Goal: Find specific page/section: Find specific page/section

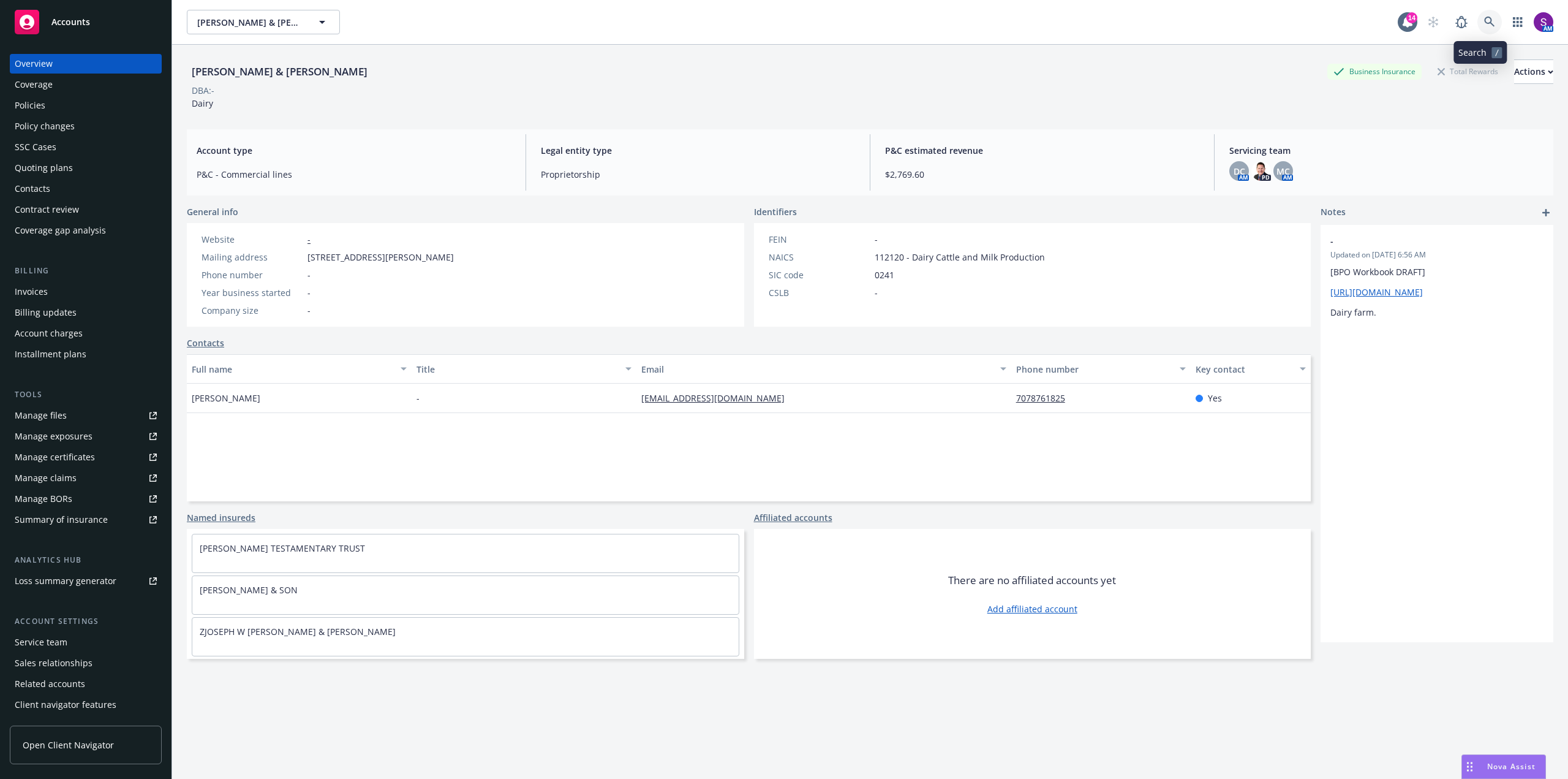
click at [1481, 31] on link at bounding box center [1490, 21] width 25 height 25
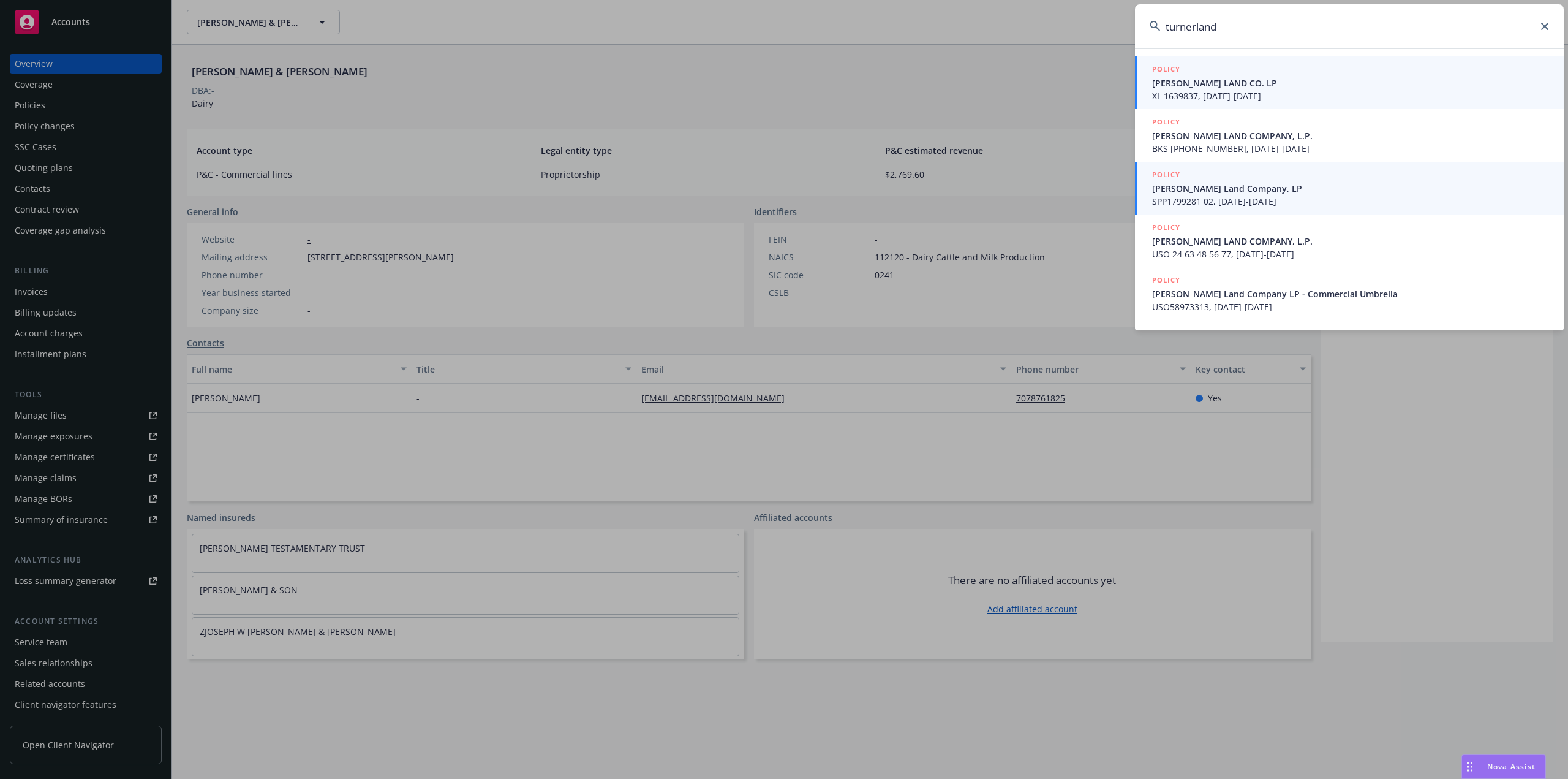
type input "turnerland"
click at [1202, 192] on span "[PERSON_NAME] Land Company, LP" at bounding box center [1350, 188] width 397 height 13
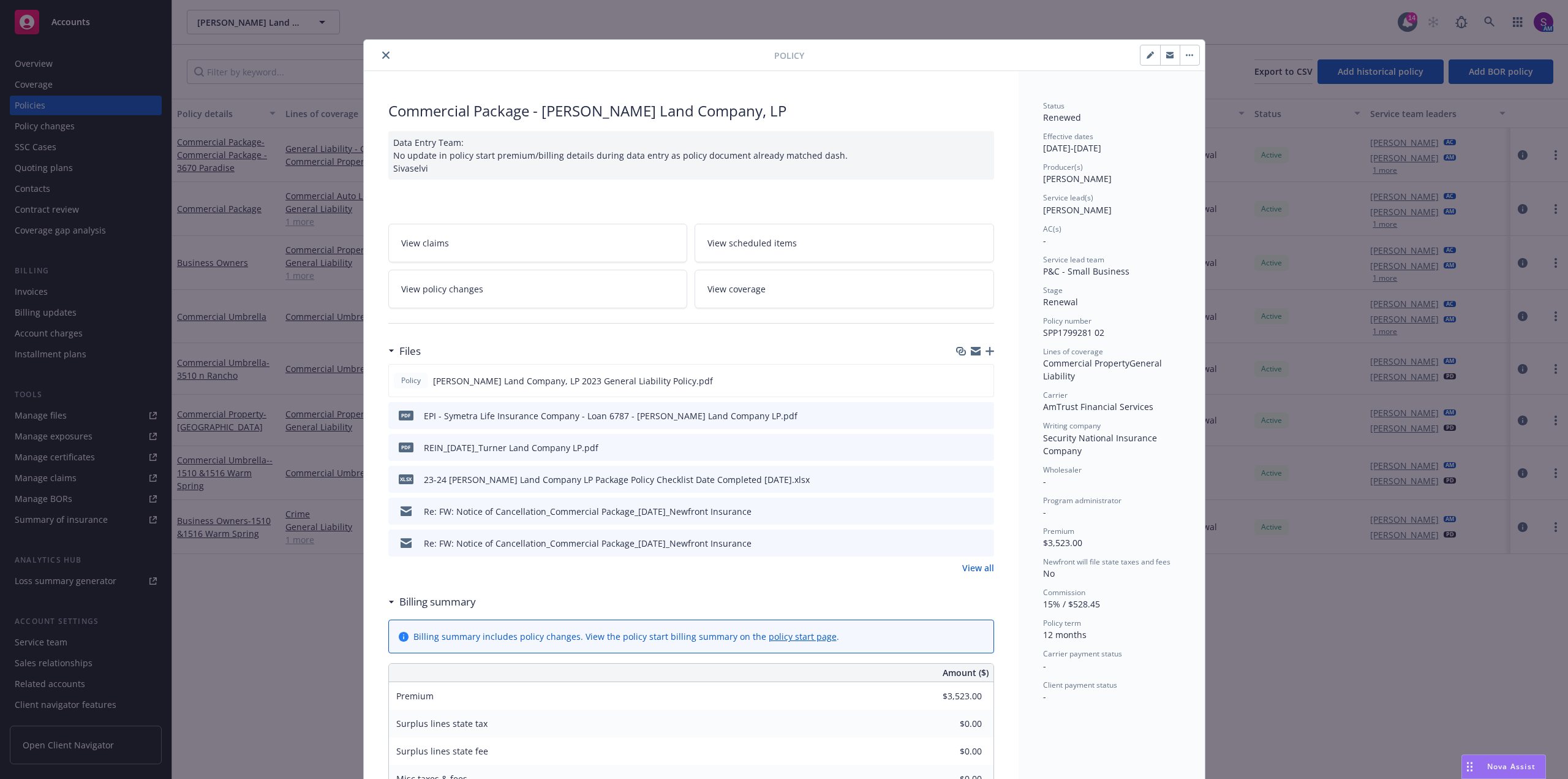
click at [383, 54] on icon "close" at bounding box center [386, 55] width 8 height 8
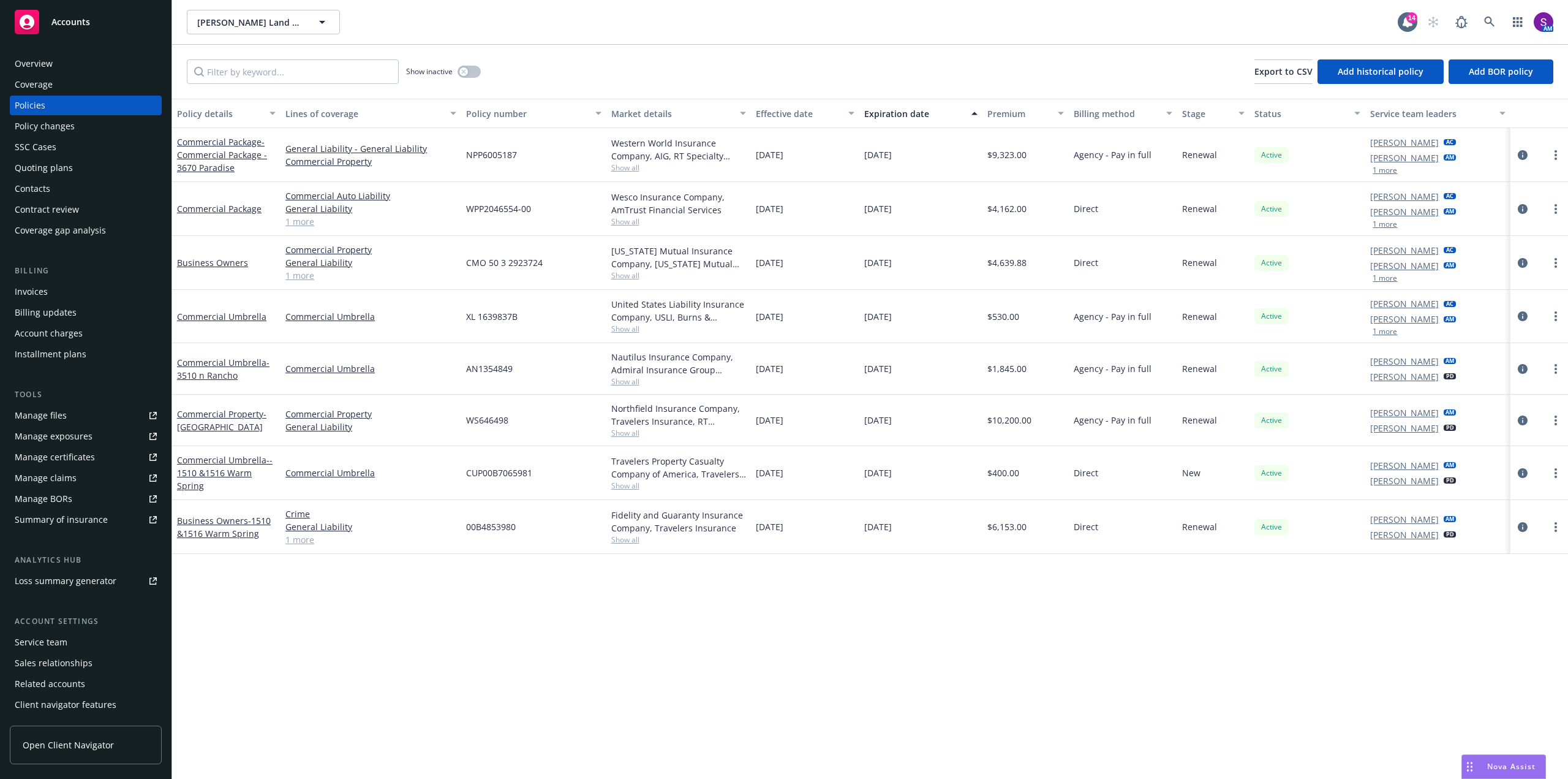
click at [60, 71] on div "Overview" at bounding box center [85, 63] width 142 height 20
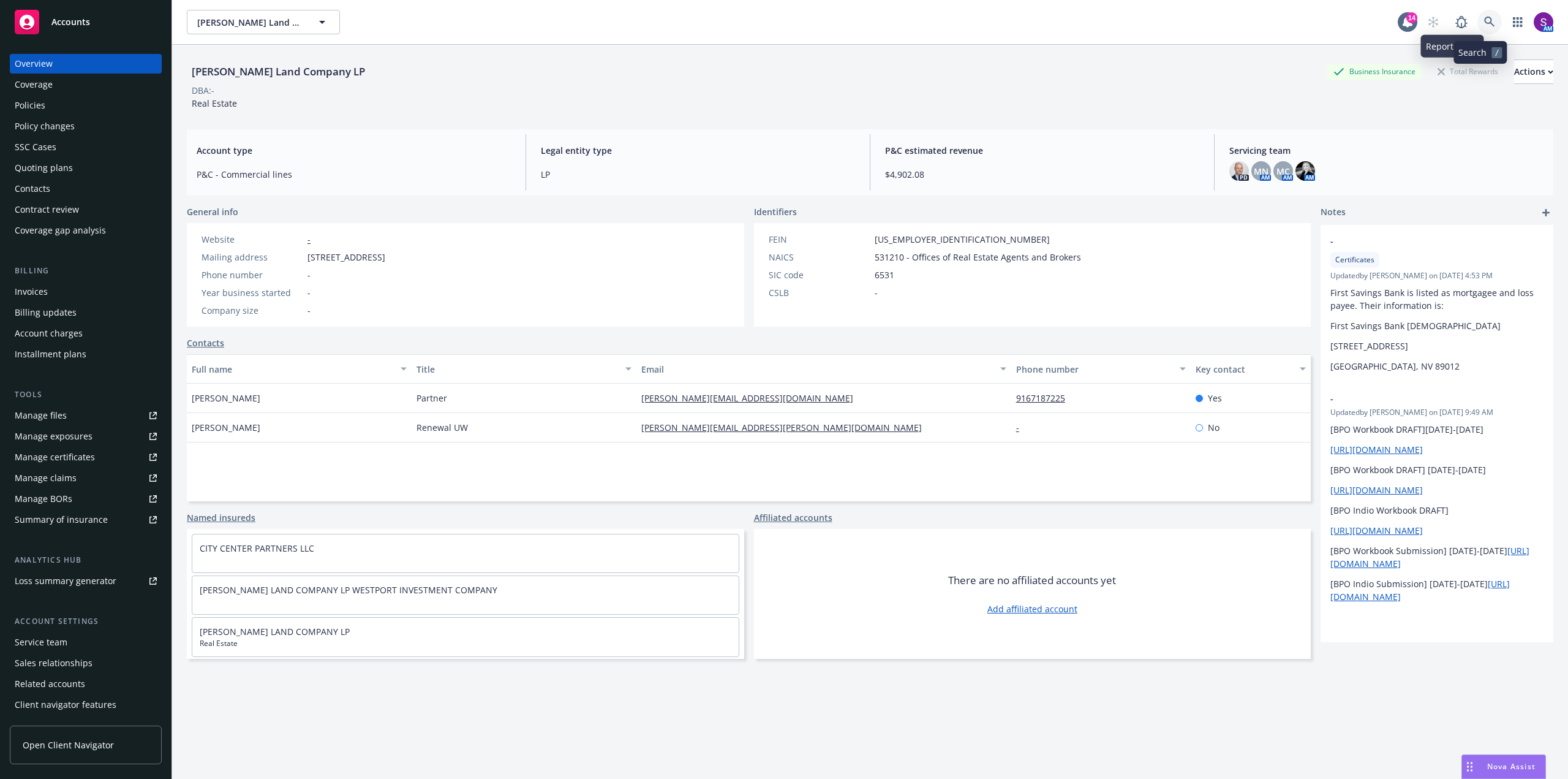
click at [1484, 23] on icon at bounding box center [1490, 21] width 10 height 10
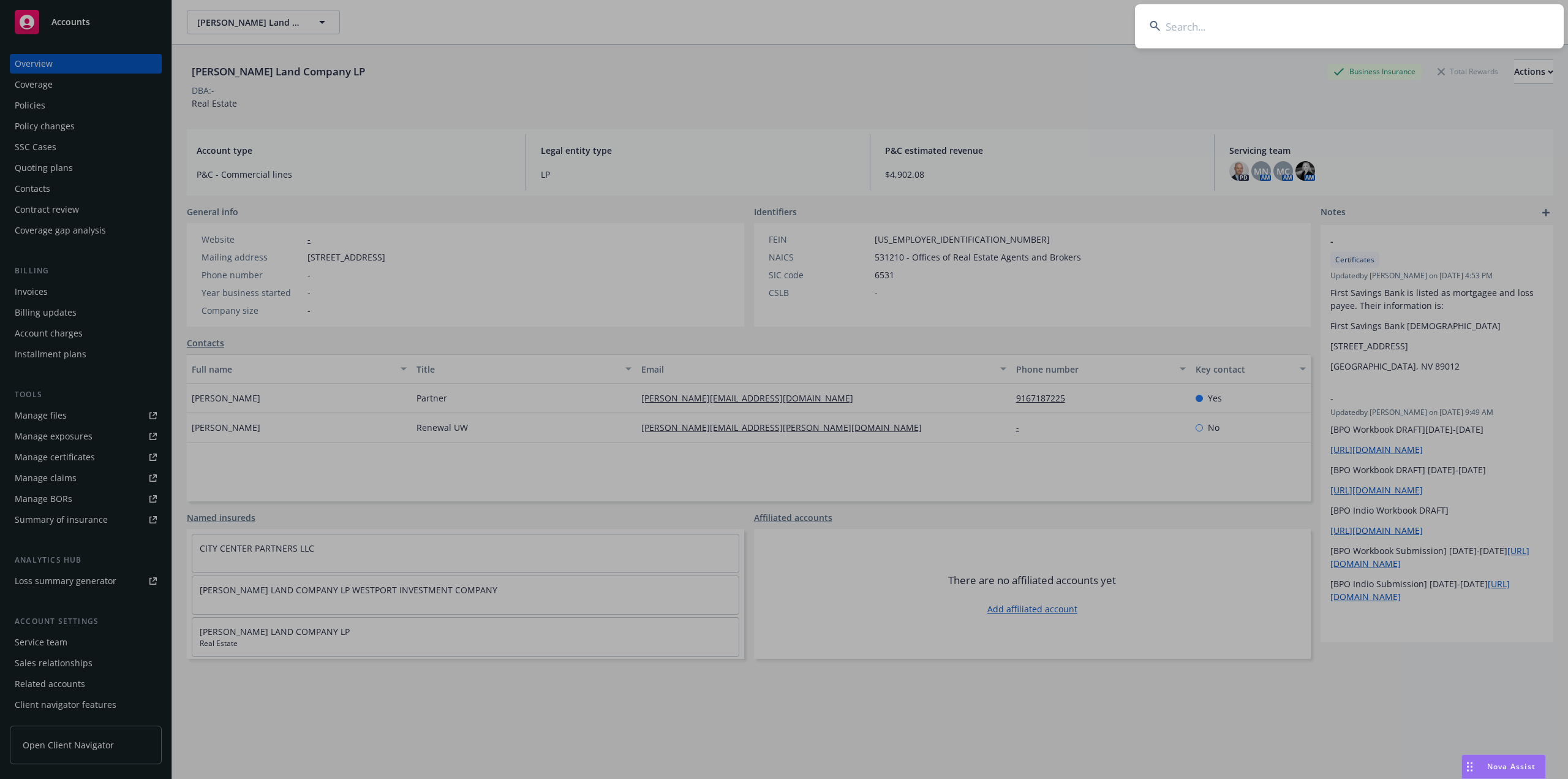
click at [1259, 25] on input at bounding box center [1350, 26] width 429 height 44
type input "Oomph"
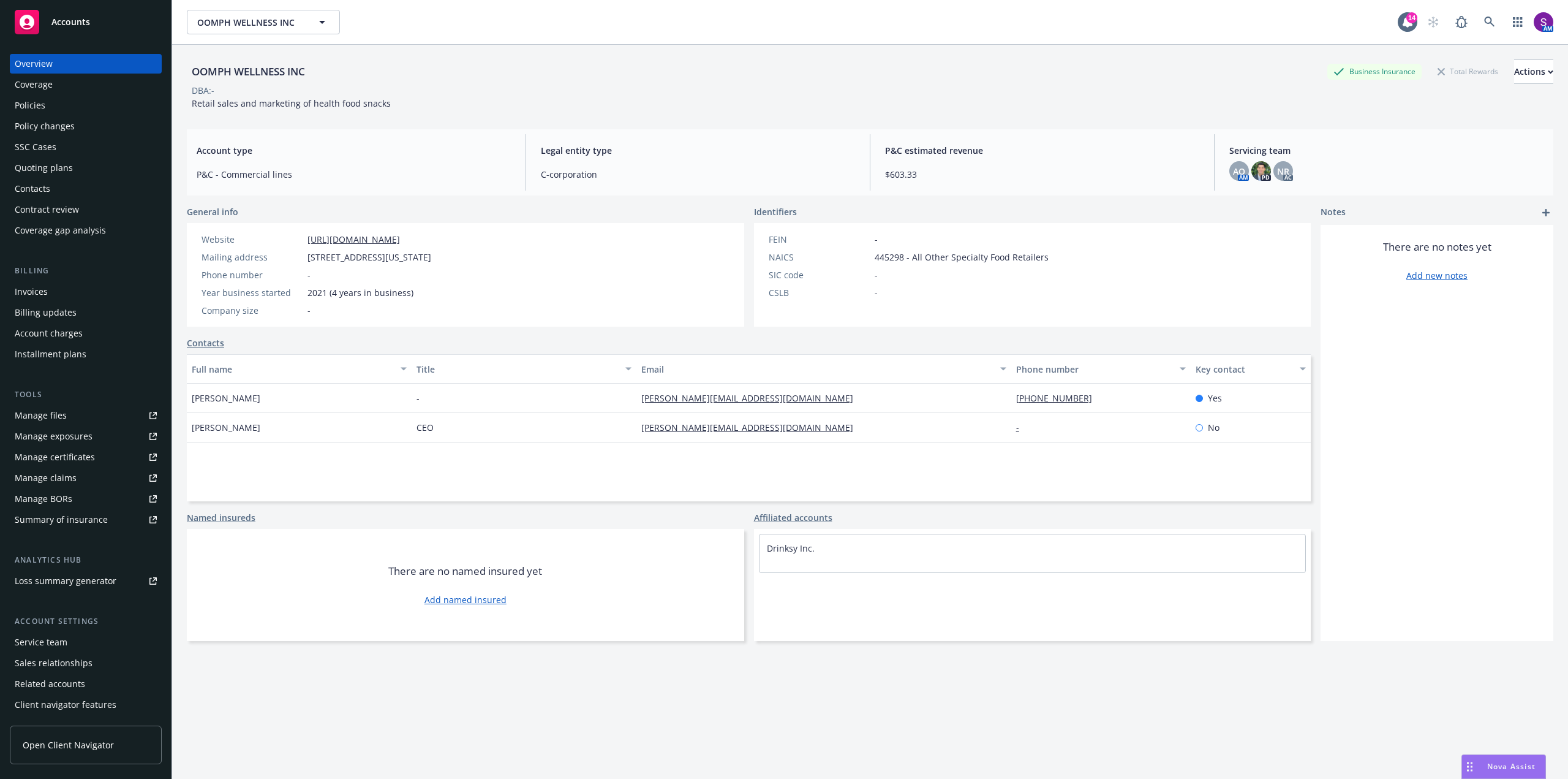
click at [71, 84] on div "Coverage" at bounding box center [85, 84] width 142 height 20
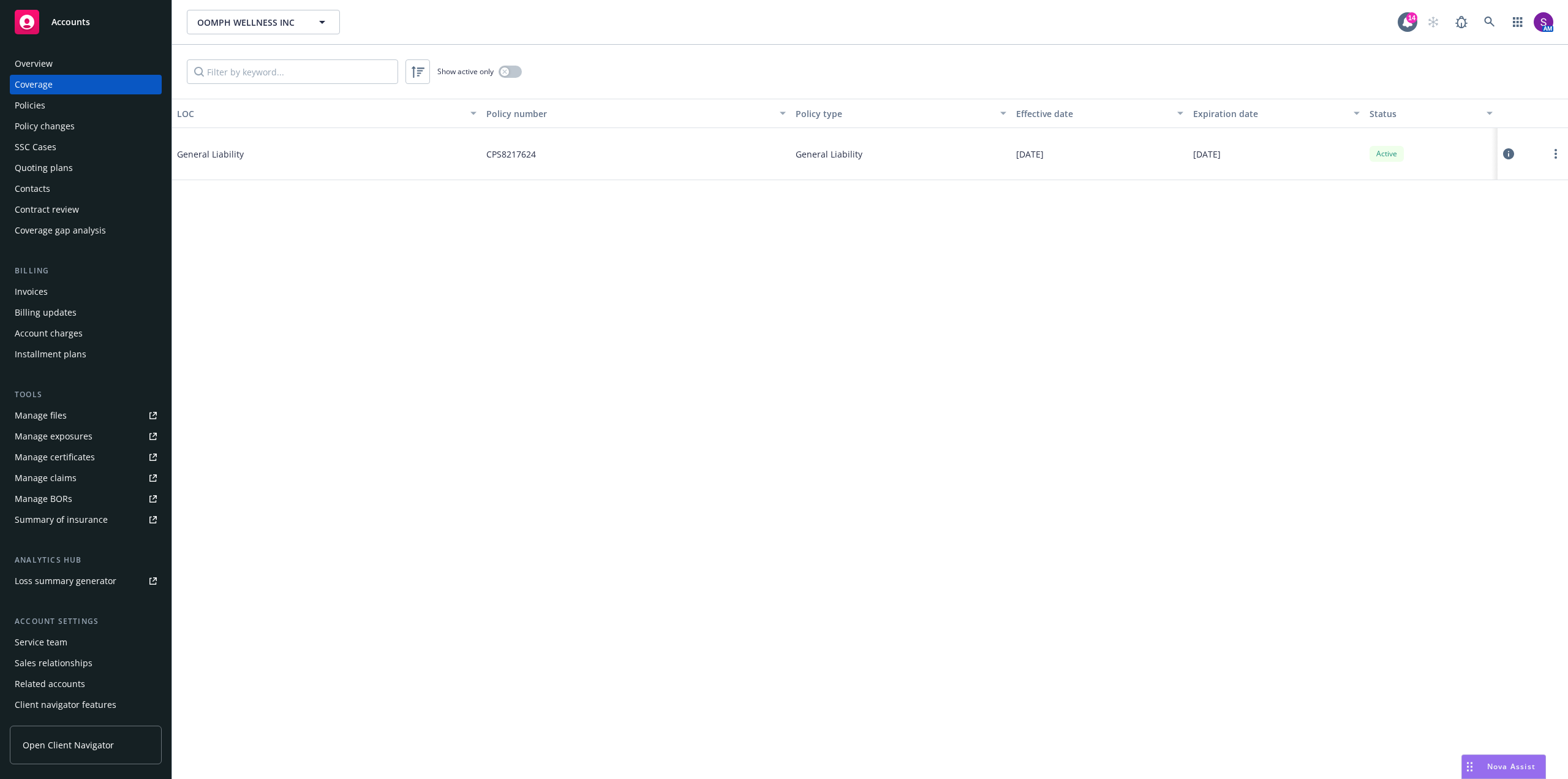
click at [61, 68] on div "Overview" at bounding box center [85, 63] width 142 height 20
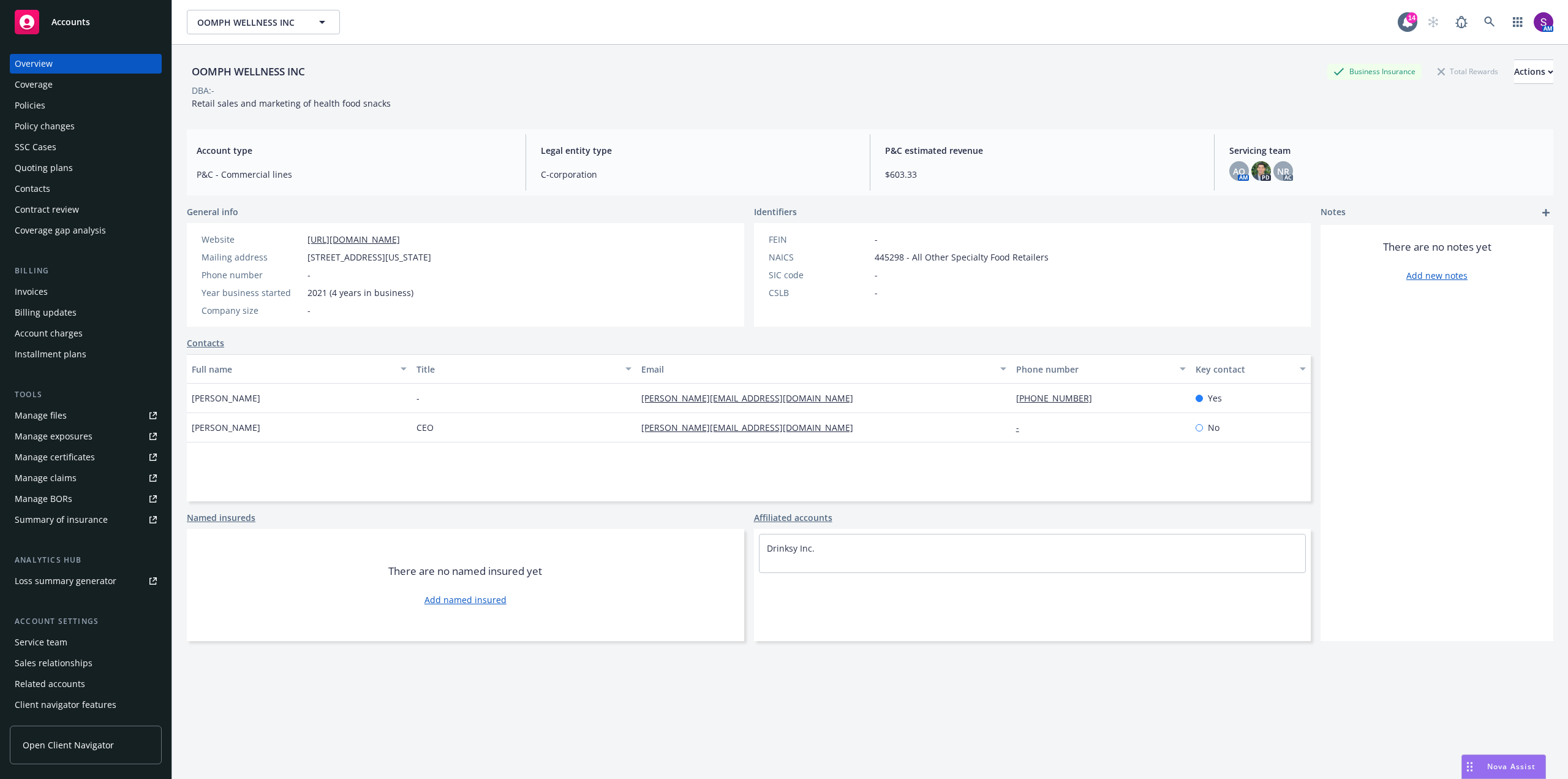
click at [53, 106] on div "Policies" at bounding box center [85, 105] width 142 height 20
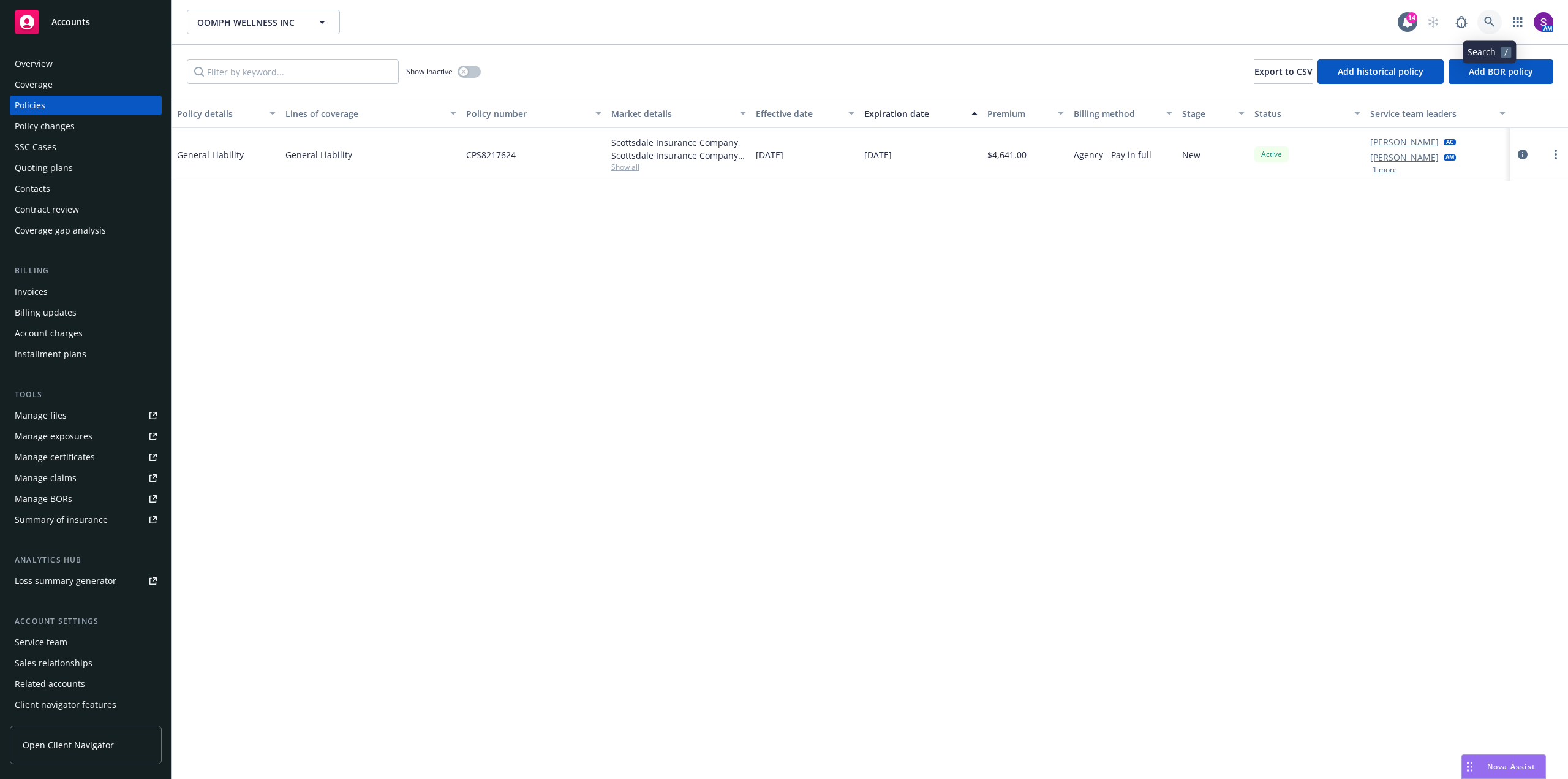
click at [1495, 19] on link at bounding box center [1490, 21] width 25 height 25
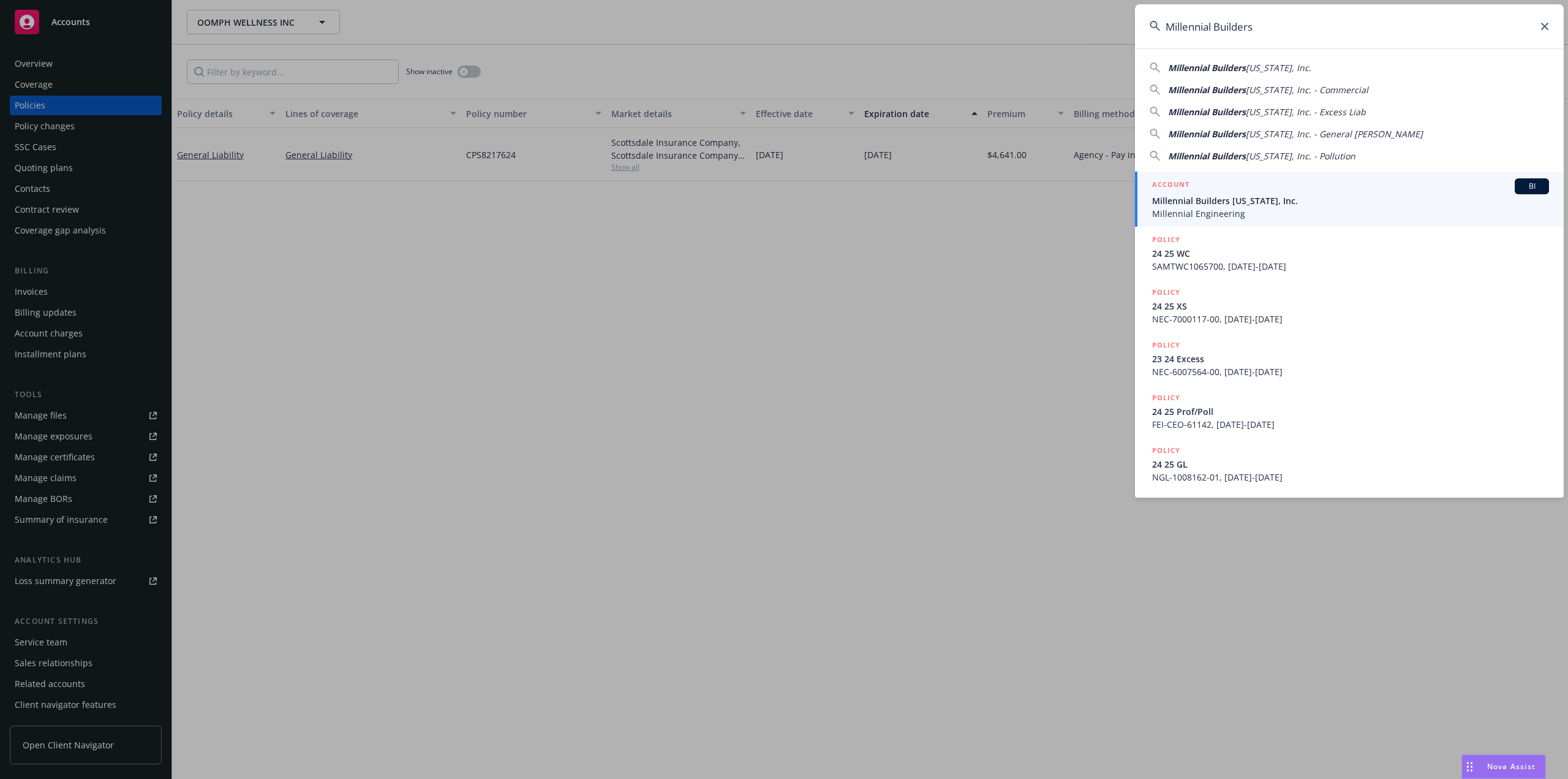
type input "Millennial Builders"
click at [1280, 195] on span "Millennial Builders [US_STATE], Inc." at bounding box center [1350, 201] width 397 height 13
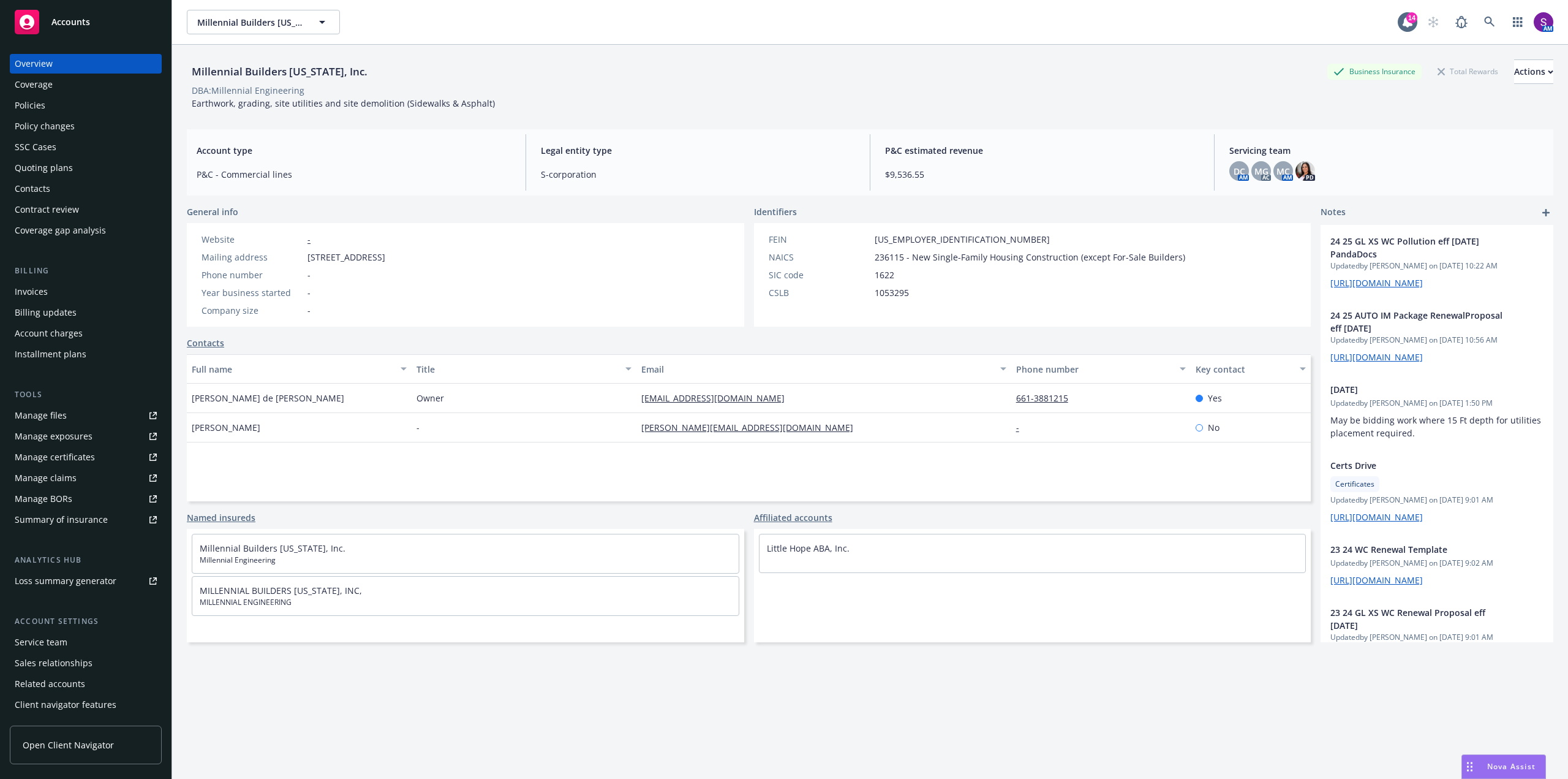
click at [50, 125] on div "Policy changes" at bounding box center [44, 125] width 60 height 20
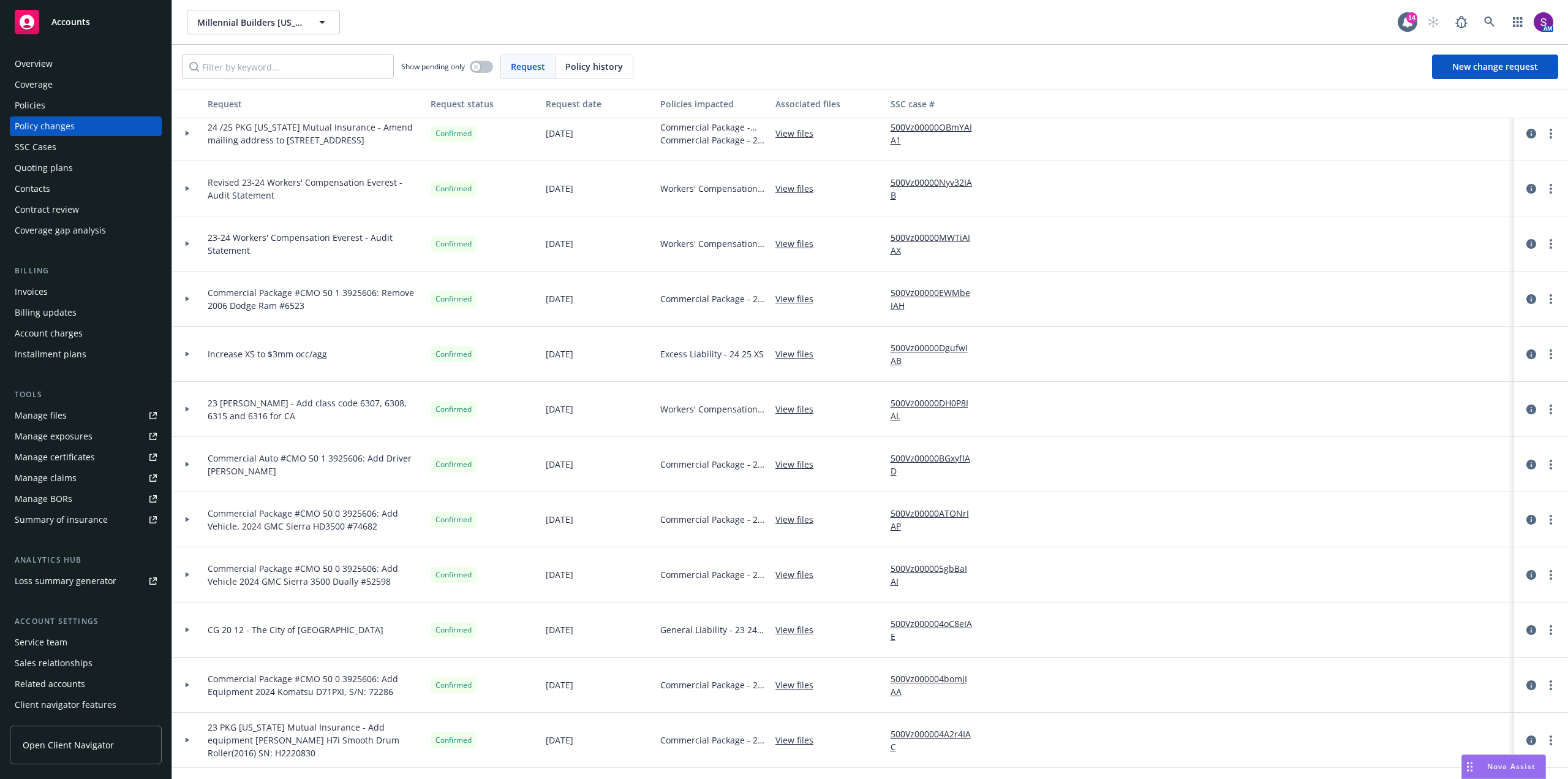
scroll to position [245, 0]
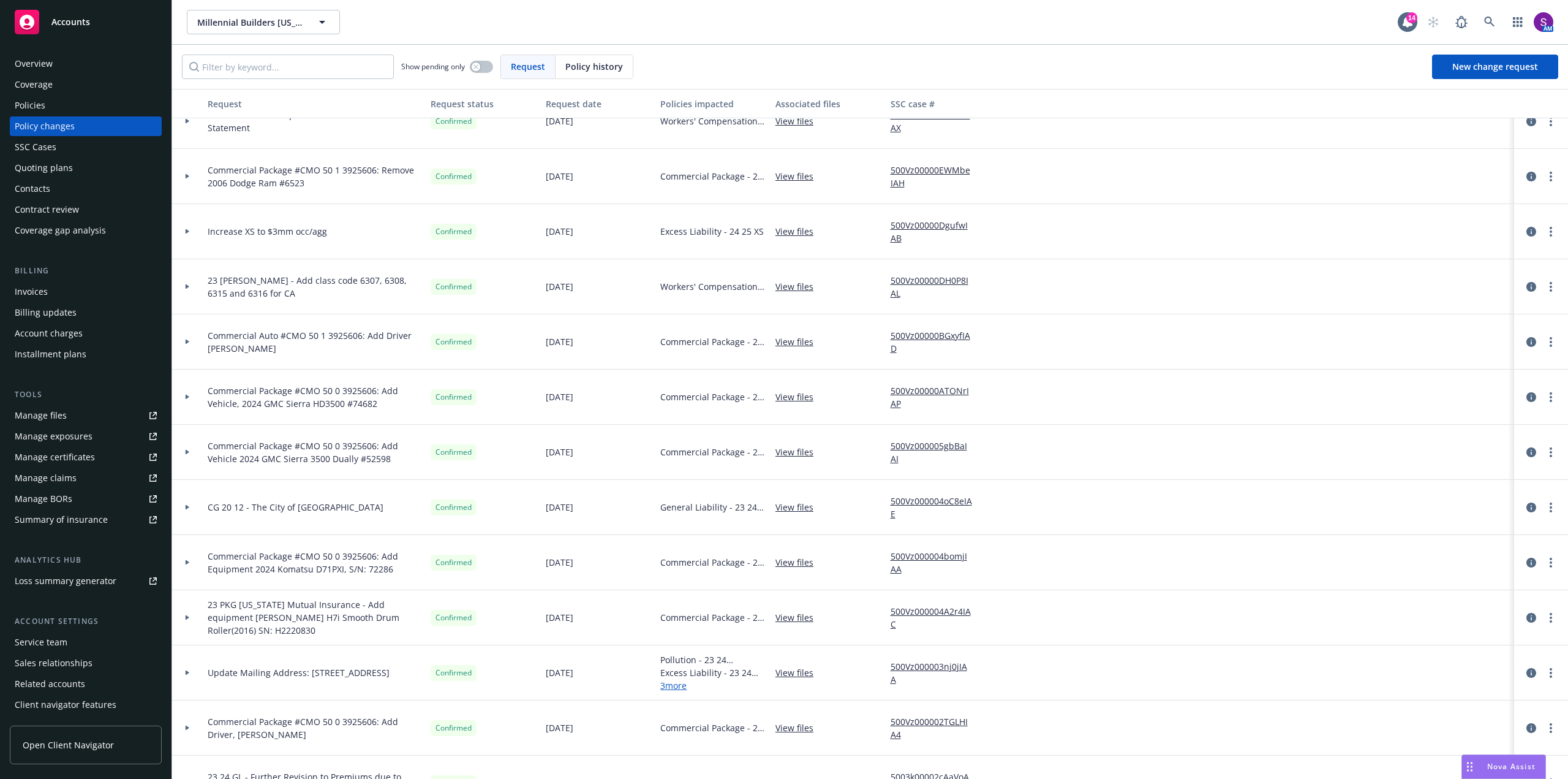
click at [38, 104] on div "Policies" at bounding box center [30, 105] width 31 height 20
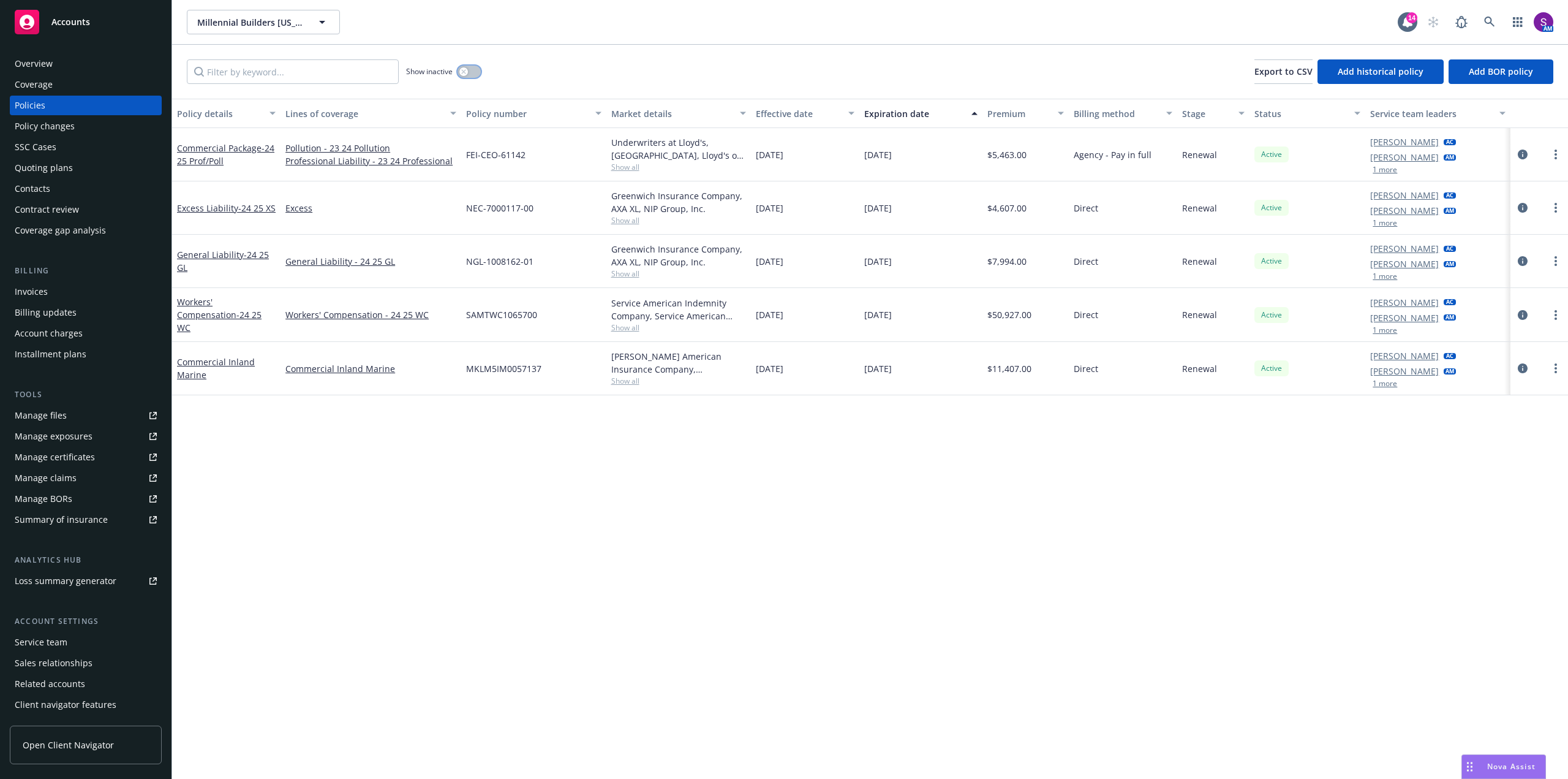
click at [463, 75] on div "button" at bounding box center [464, 72] width 9 height 9
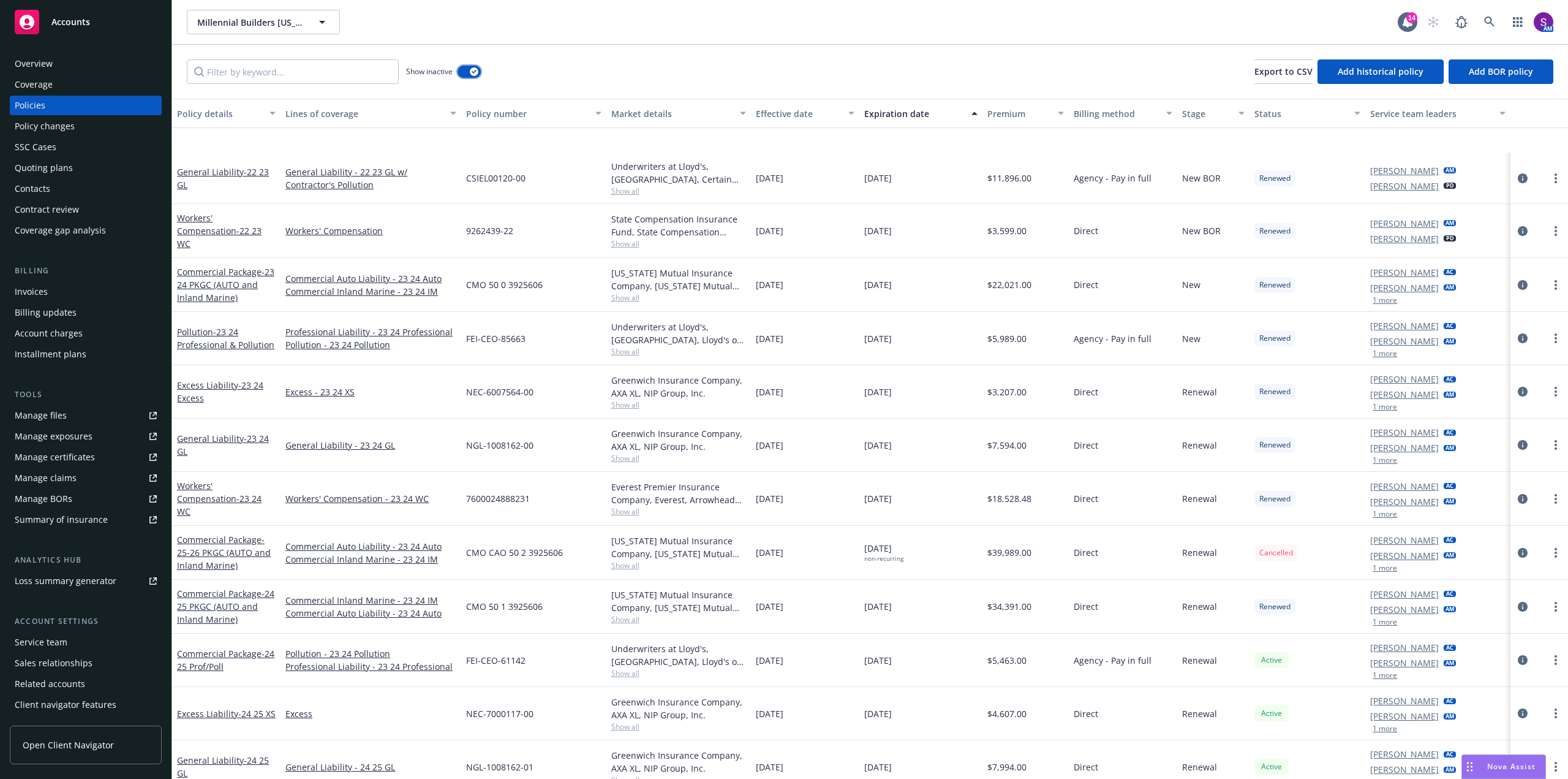
scroll to position [485, 0]
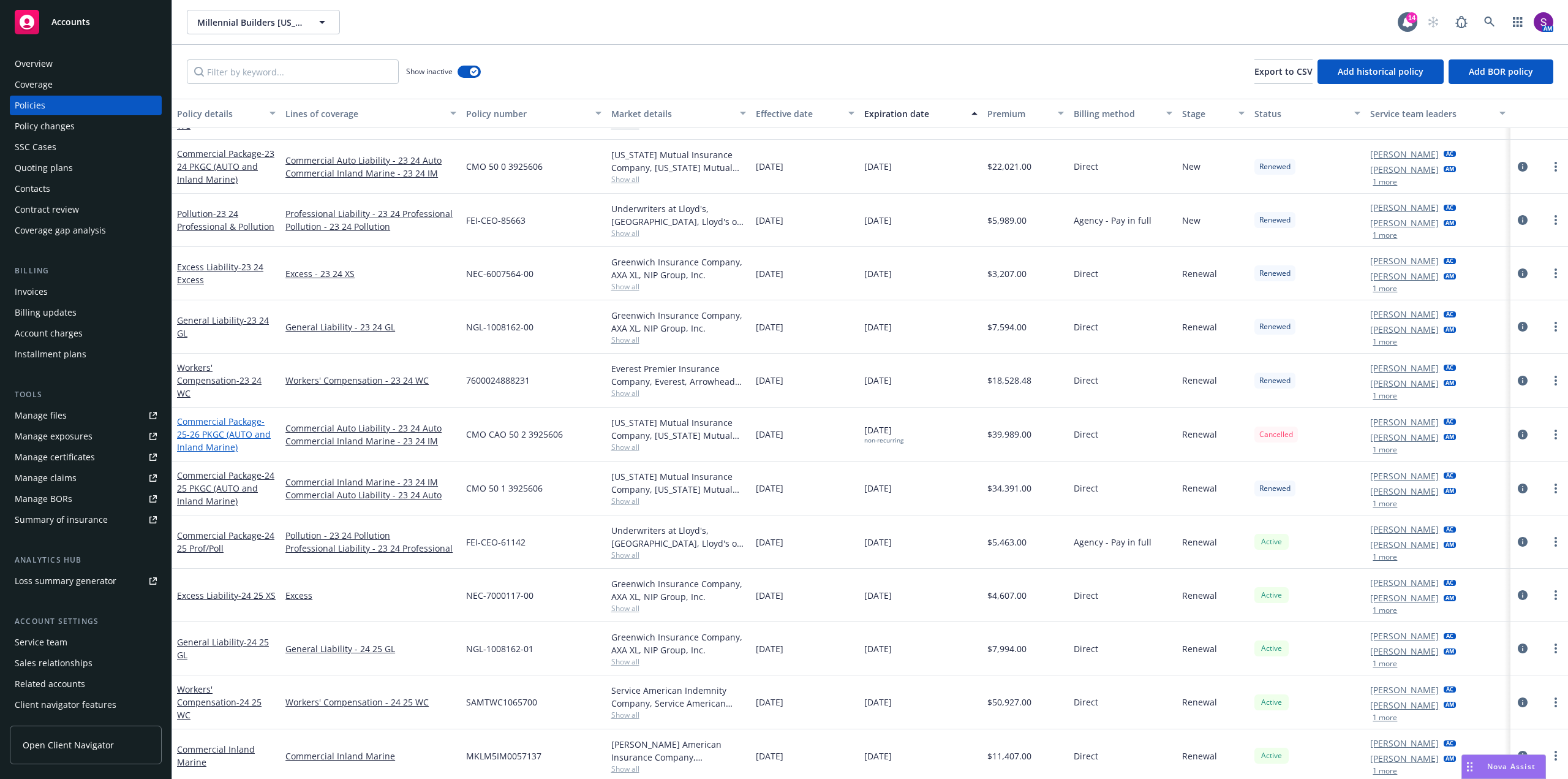
click at [227, 425] on span "- 25-26 PKGC (AUTO and Inland Marine)" at bounding box center [224, 434] width 94 height 38
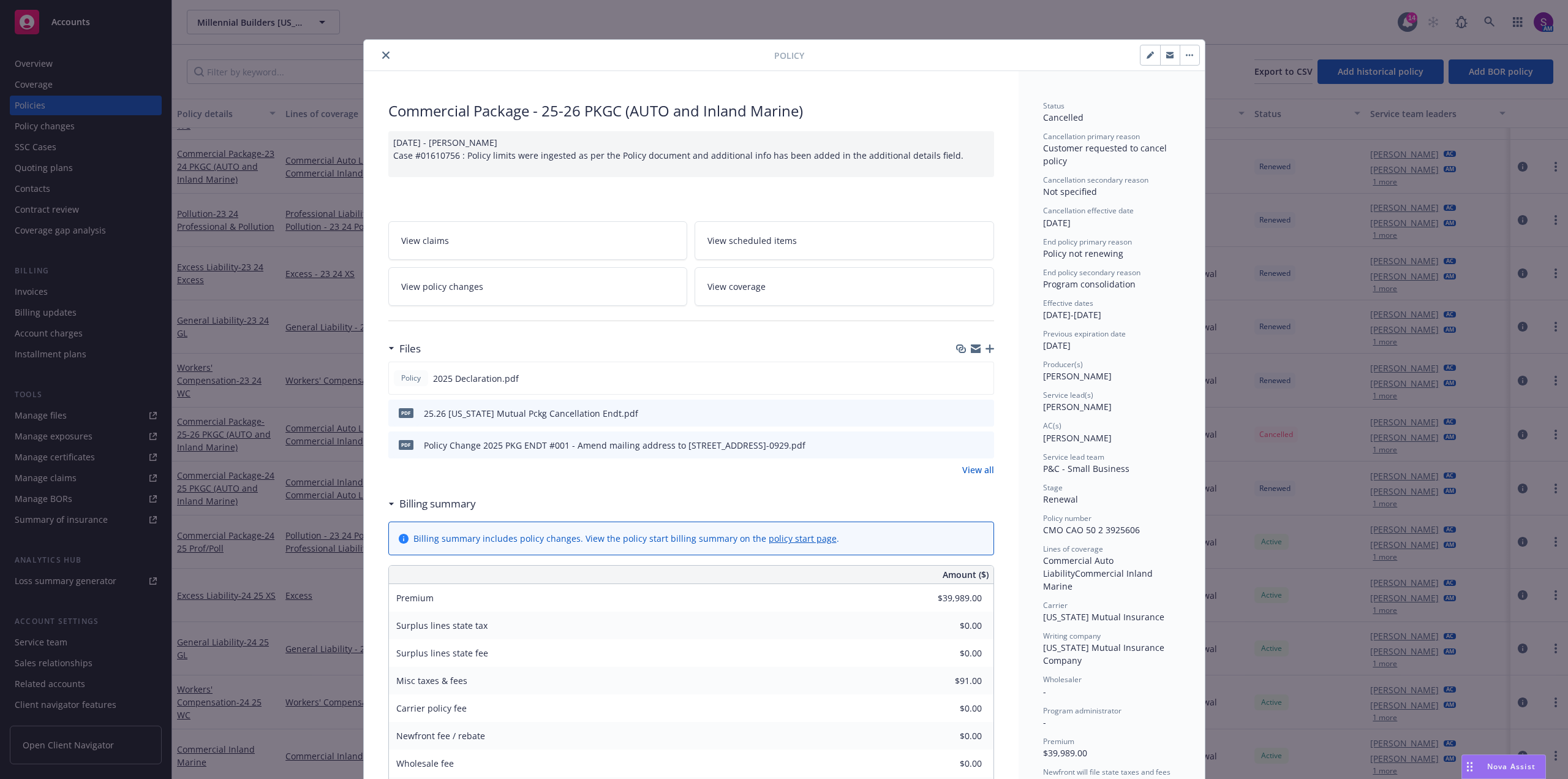
click at [1189, 55] on icon "button" at bounding box center [1190, 55] width 2 height 2
click at [383, 53] on icon "close" at bounding box center [386, 55] width 8 height 8
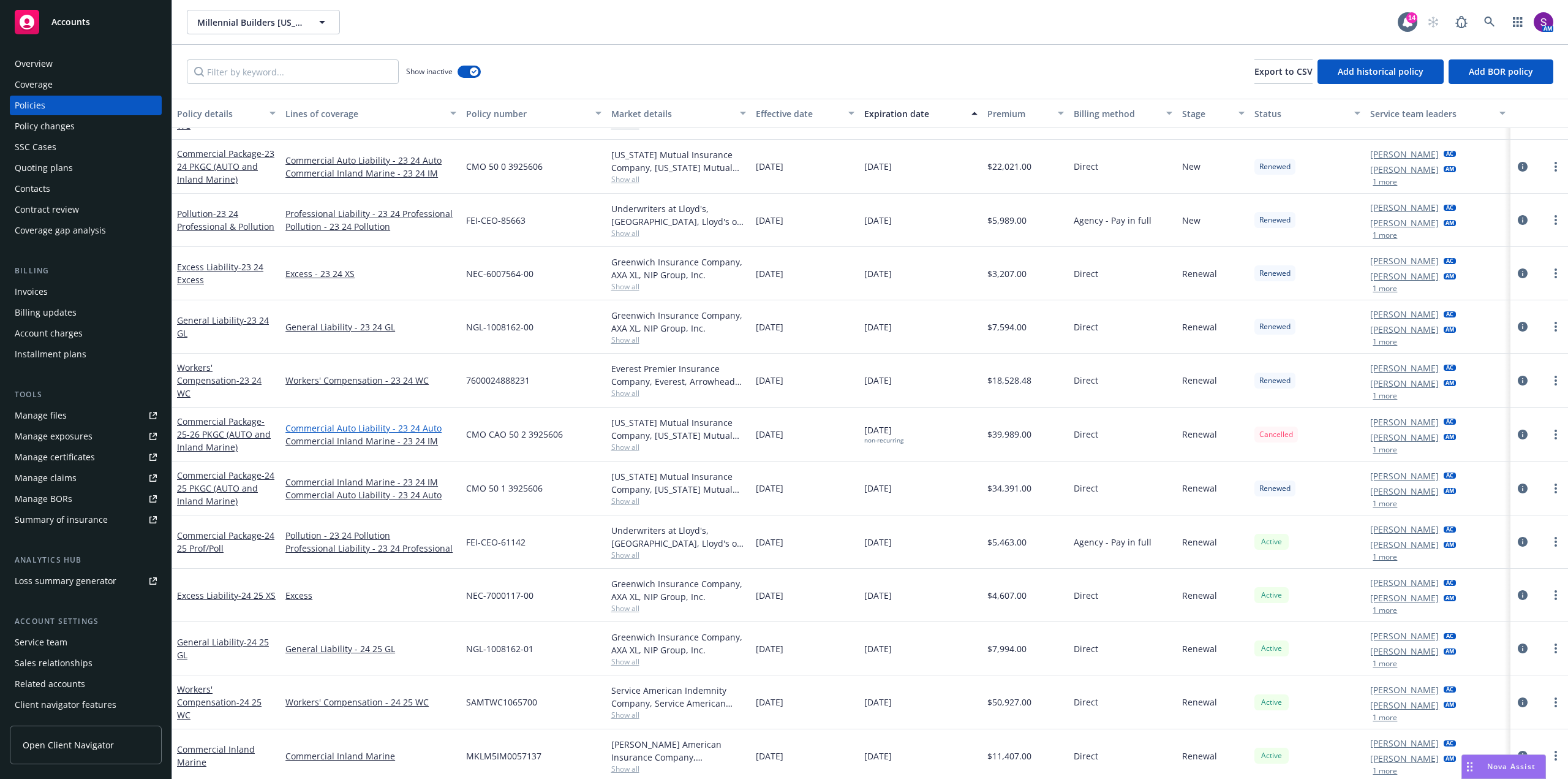
click at [336, 427] on link "Commercial Auto Liability - 23 24 Auto" at bounding box center [371, 427] width 171 height 13
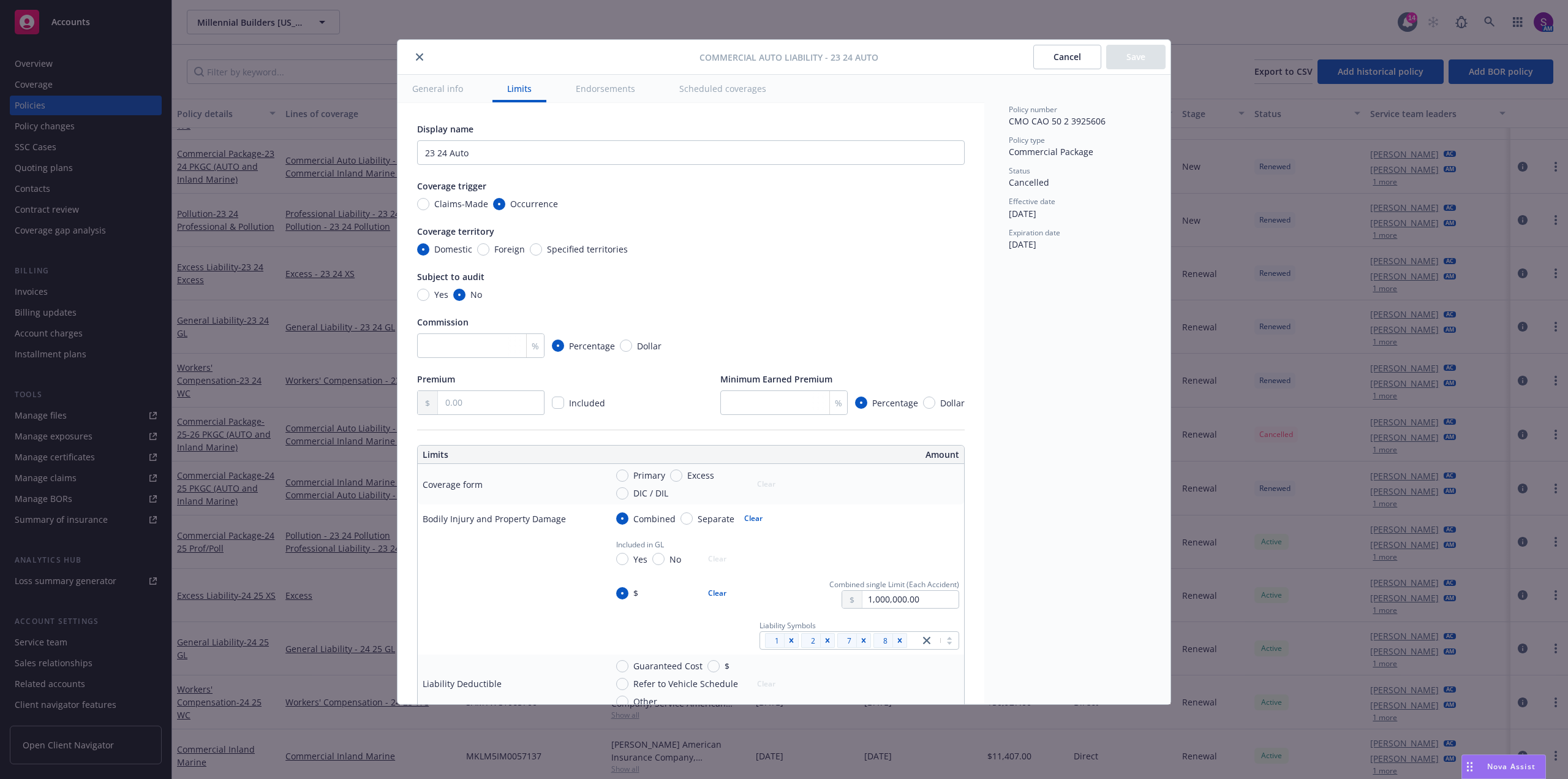
click at [743, 88] on button "Scheduled coverages" at bounding box center [723, 89] width 116 height 27
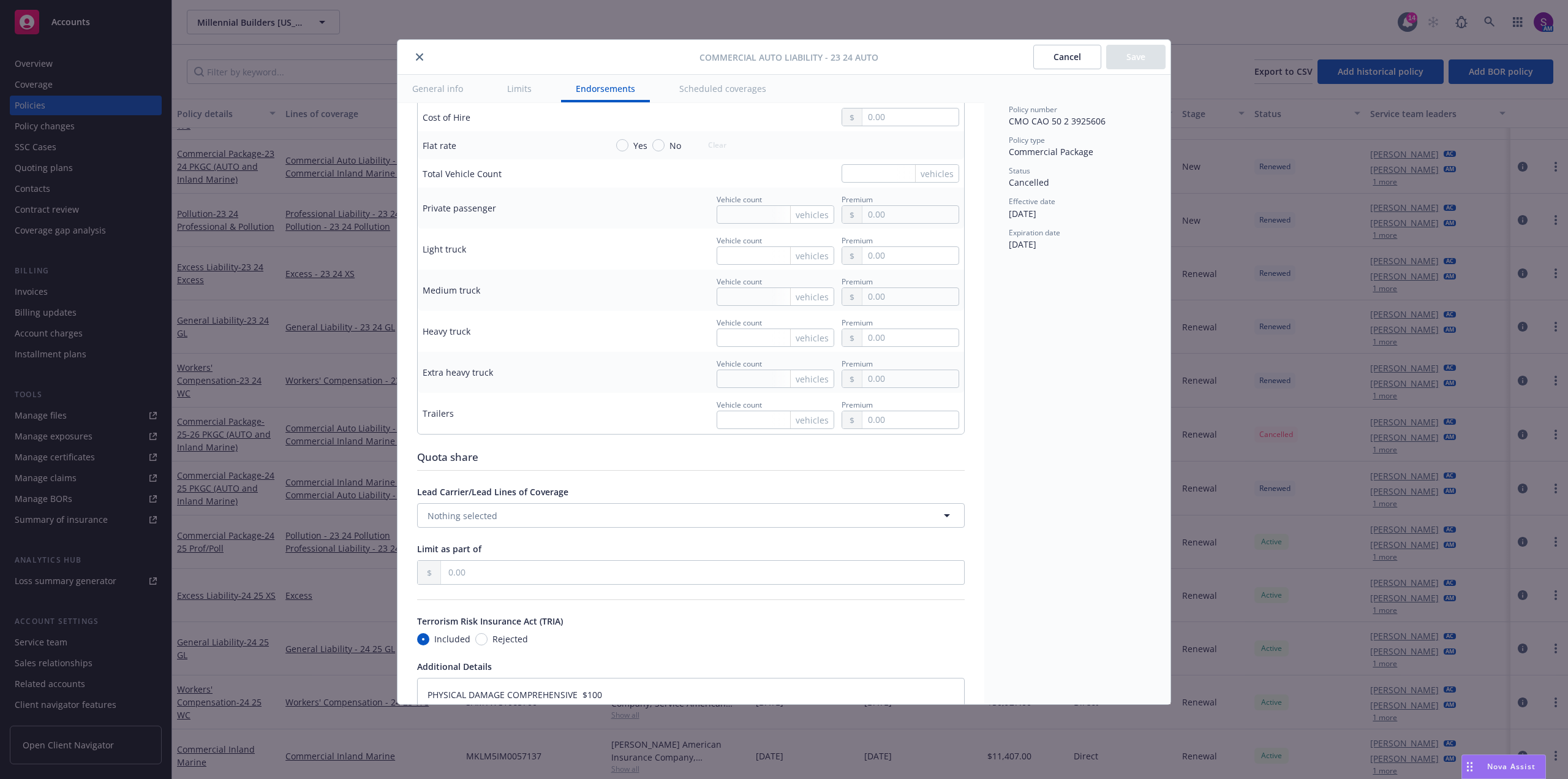
scroll to position [2242, 0]
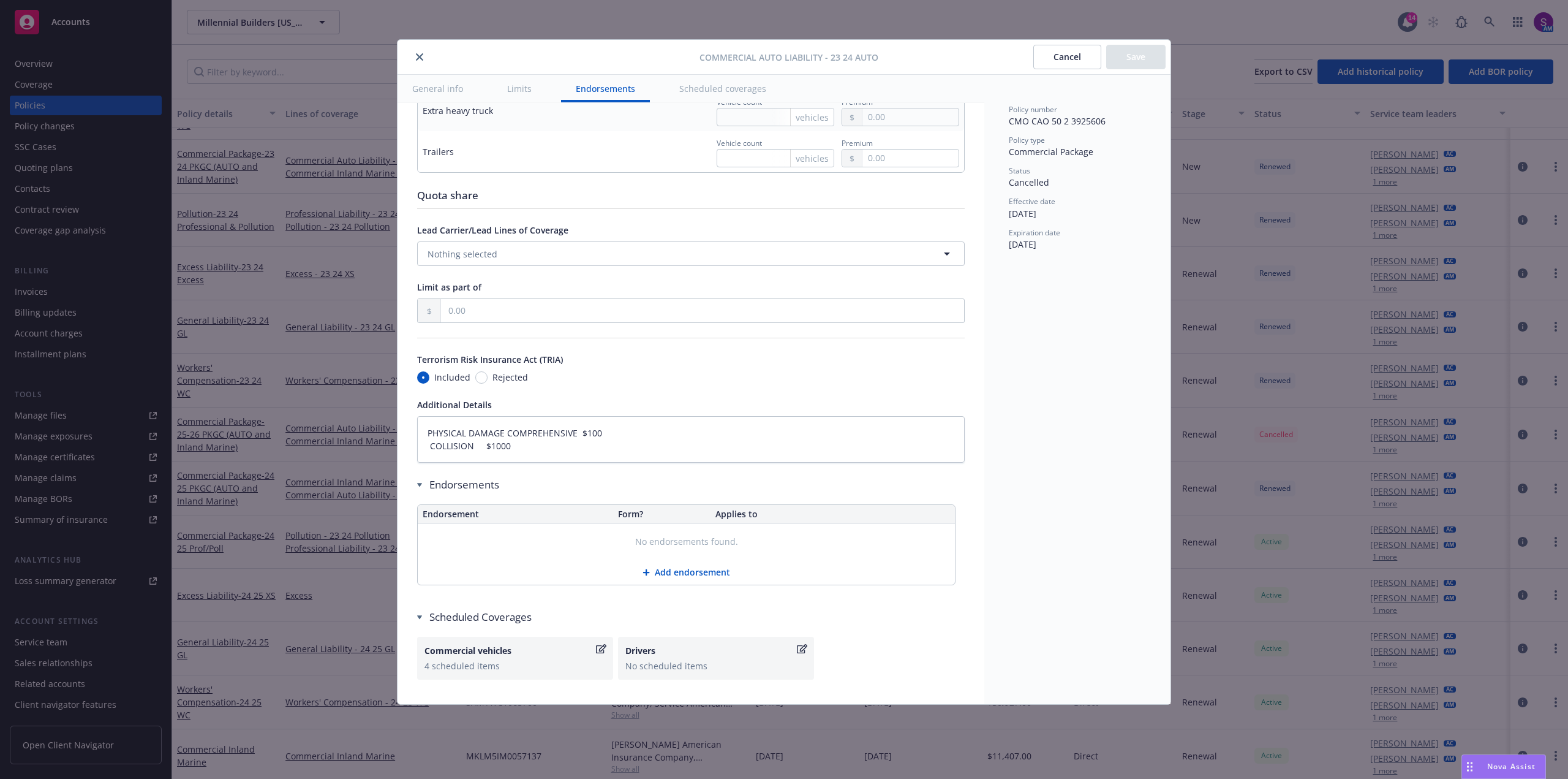
type textarea "x"
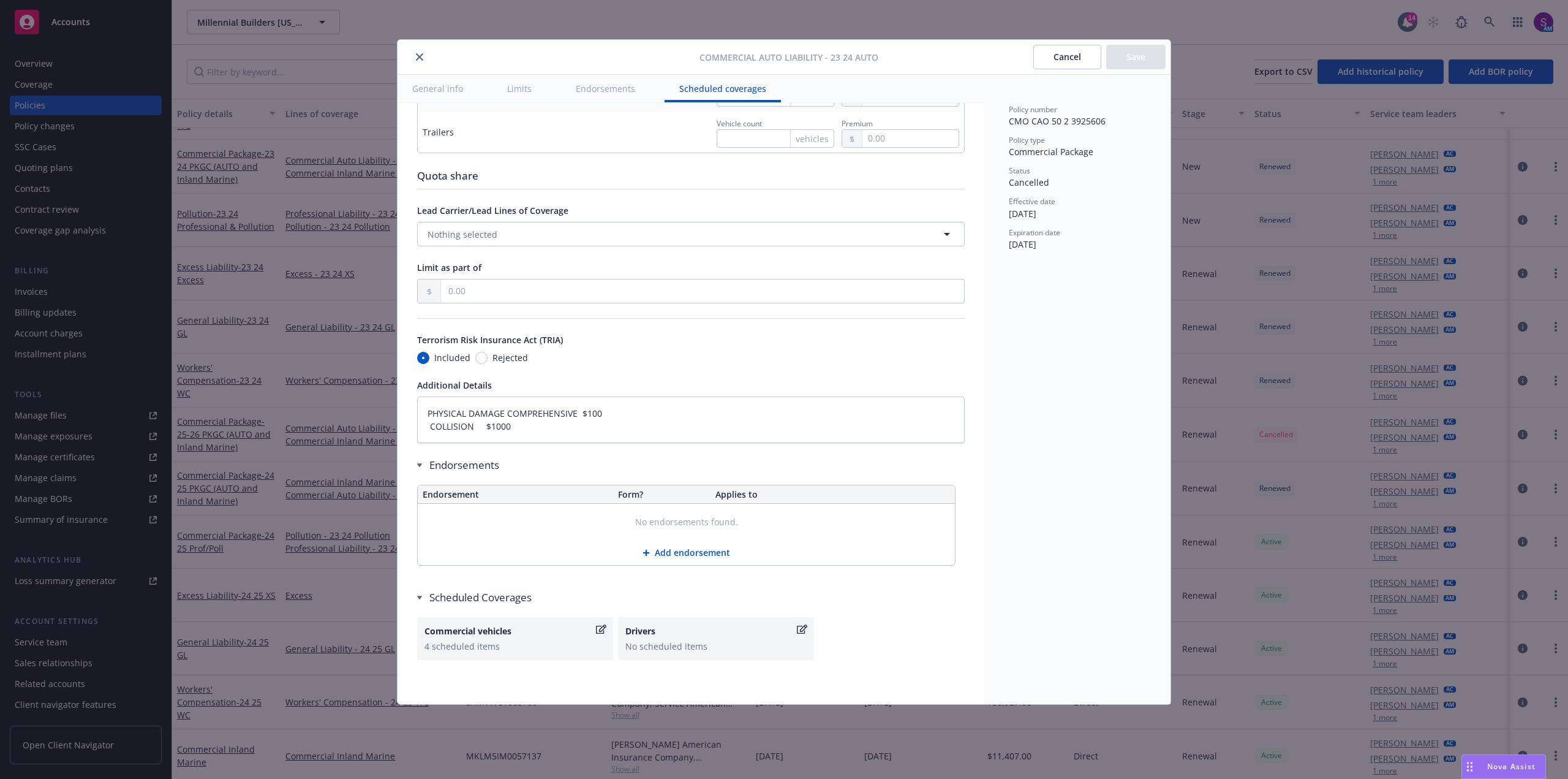
click at [499, 635] on div "Commercial vehicles" at bounding box center [509, 631] width 169 height 13
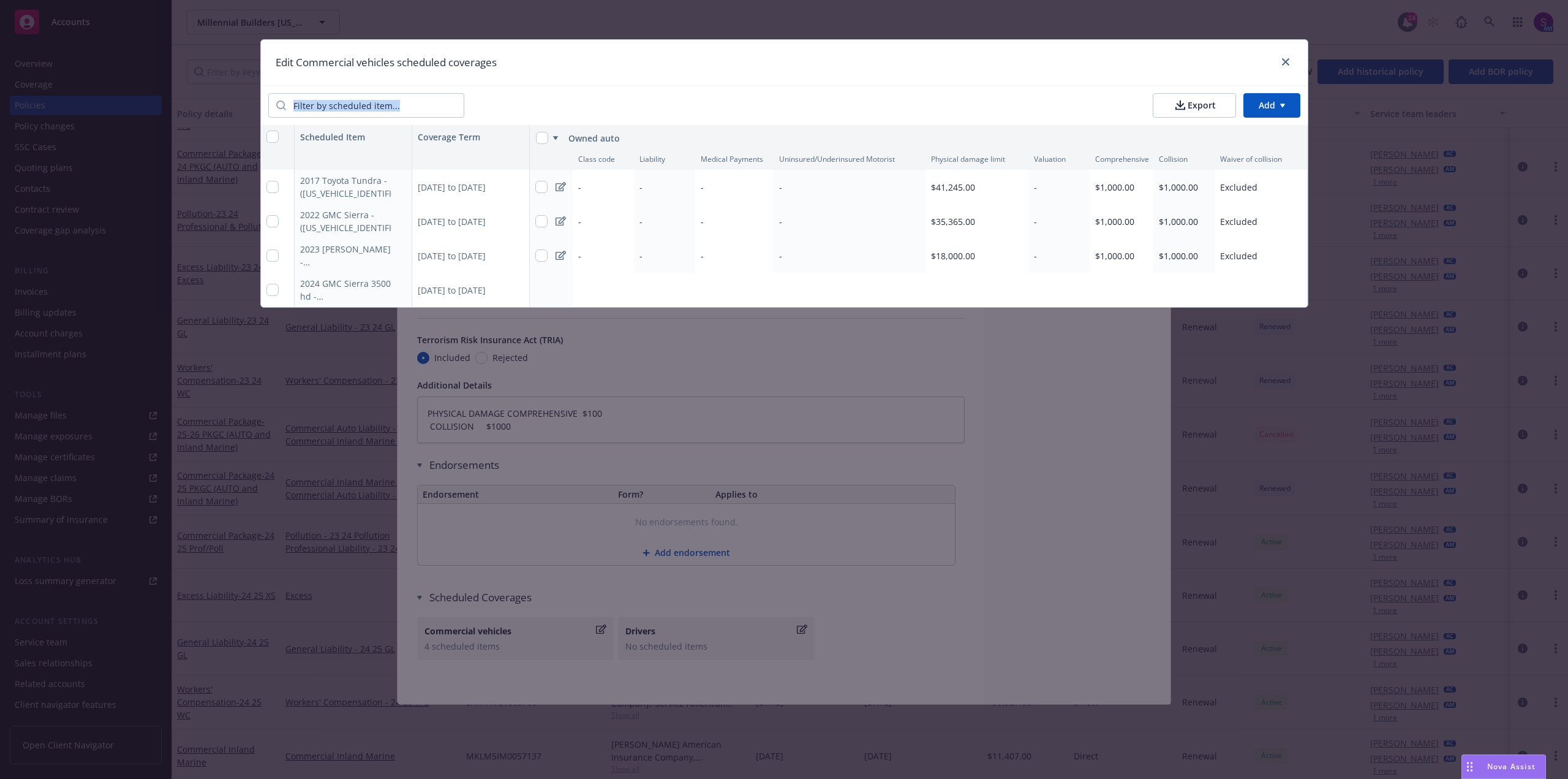
drag, startPoint x: 1140, startPoint y: 55, endPoint x: 719, endPoint y: 118, distance: 425.7
click at [719, 118] on div "Edit Commercial vehicles scheduled coverages Export Add Scheduled Item Coverage…" at bounding box center [784, 173] width 1048 height 268
click at [1283, 62] on icon "close" at bounding box center [1286, 61] width 8 height 8
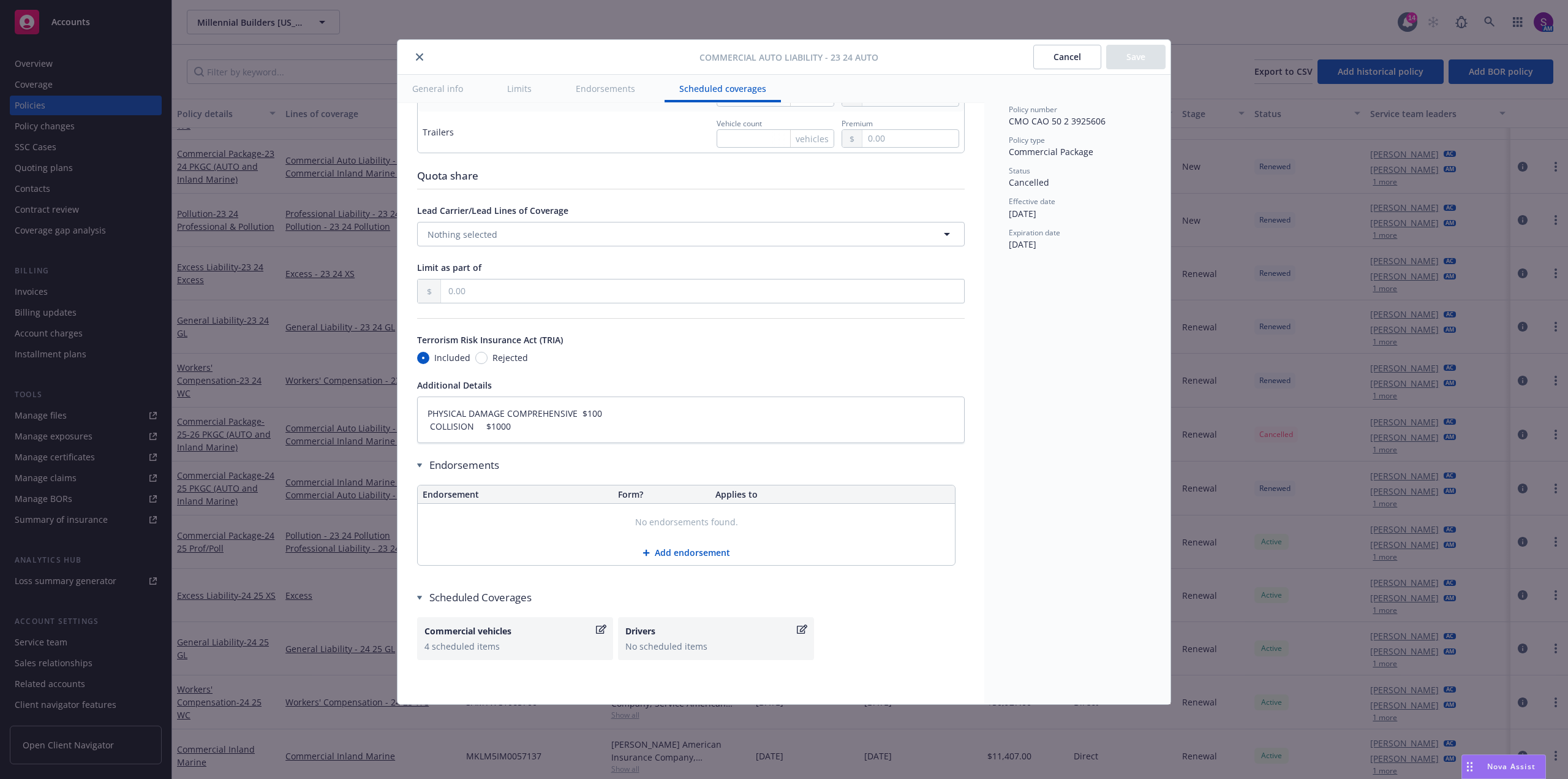
click at [421, 56] on icon "close" at bounding box center [420, 56] width 8 height 8
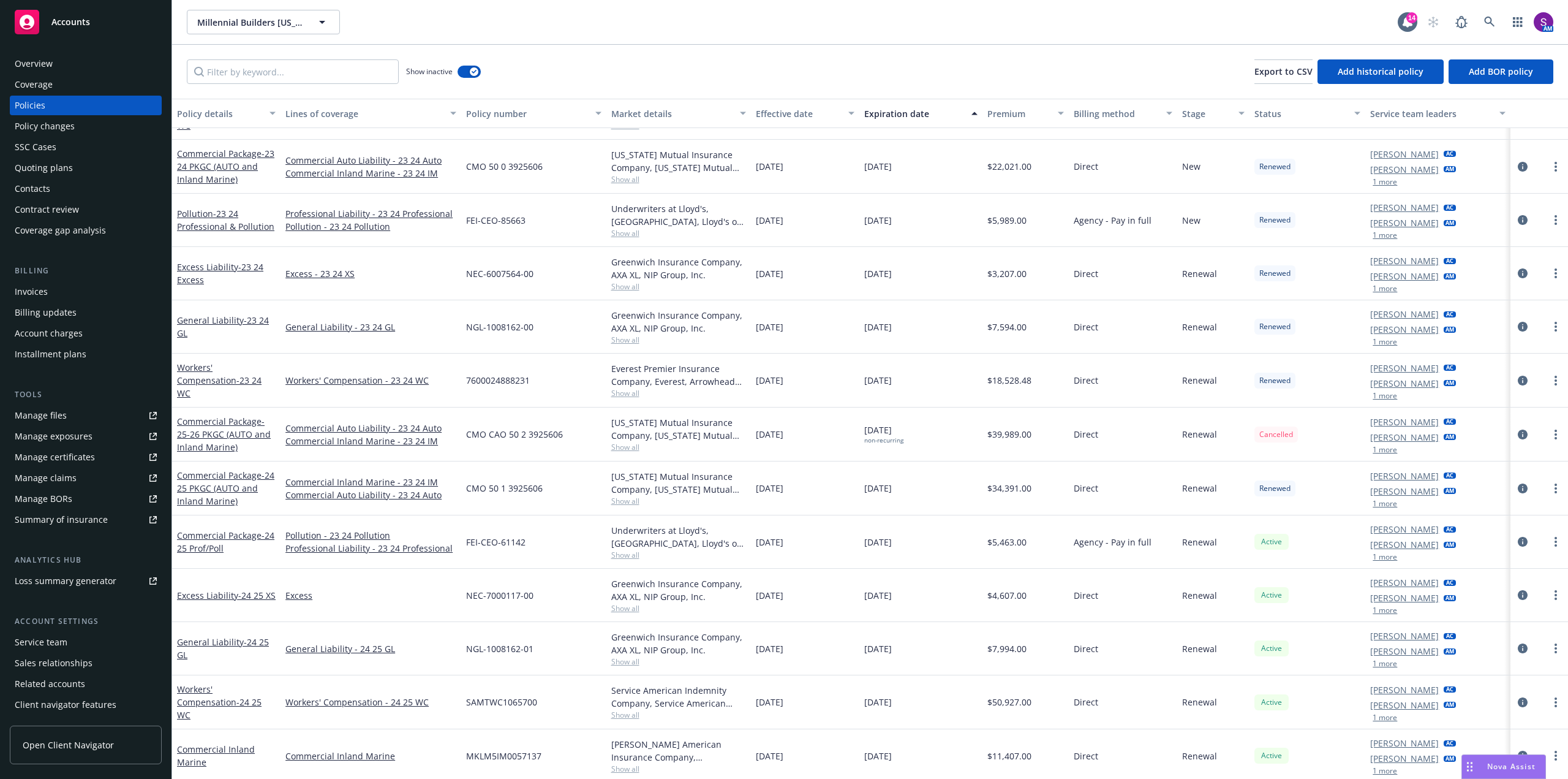
click at [55, 166] on div "Quoting plans" at bounding box center [44, 167] width 58 height 20
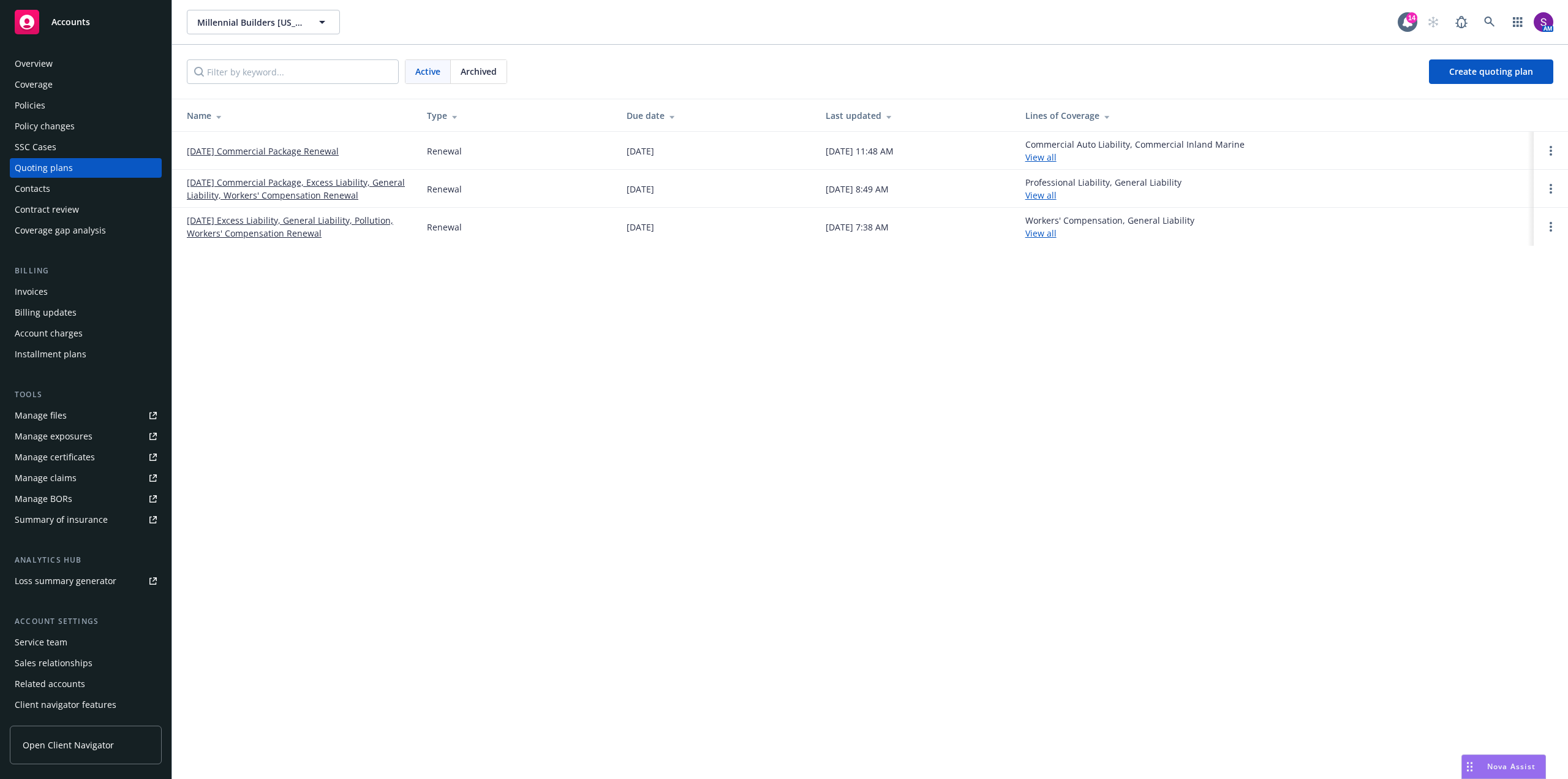
click at [259, 149] on link "[DATE] Commercial Package Renewal" at bounding box center [263, 150] width 152 height 13
